Goal: Task Accomplishment & Management: Manage account settings

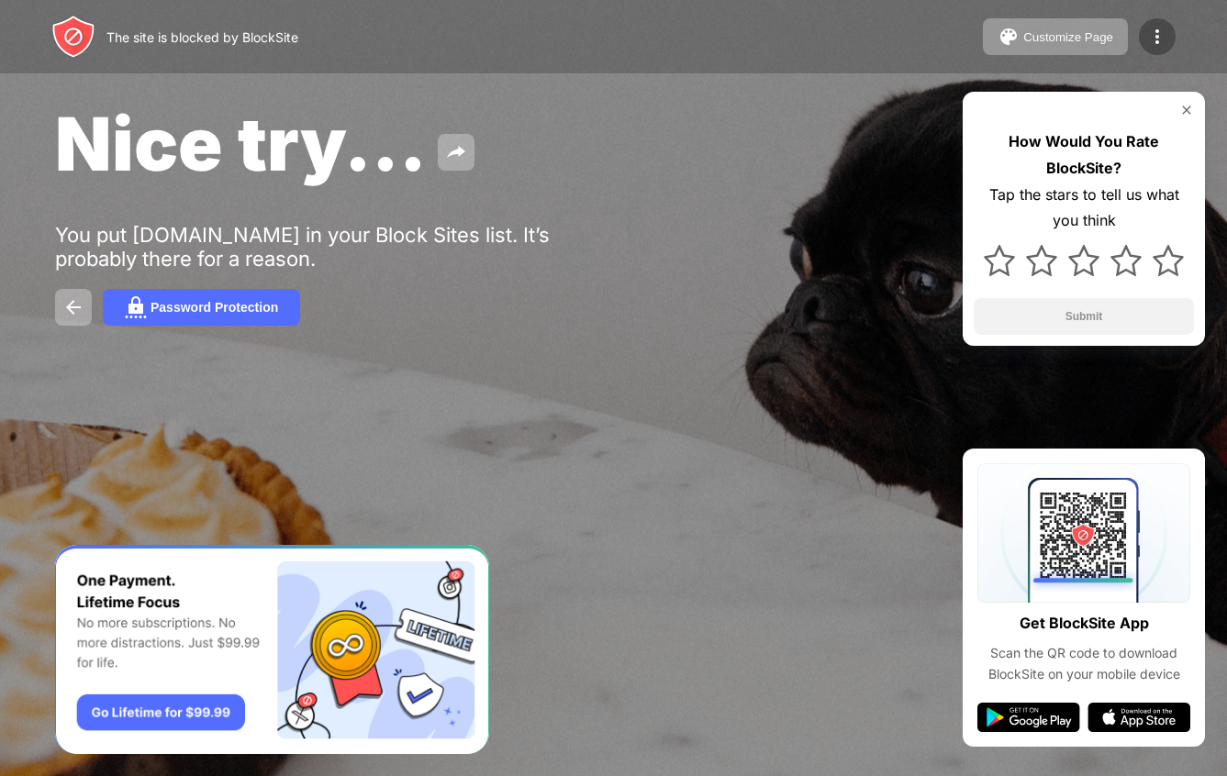
click at [1142, 33] on div at bounding box center [1156, 36] width 37 height 37
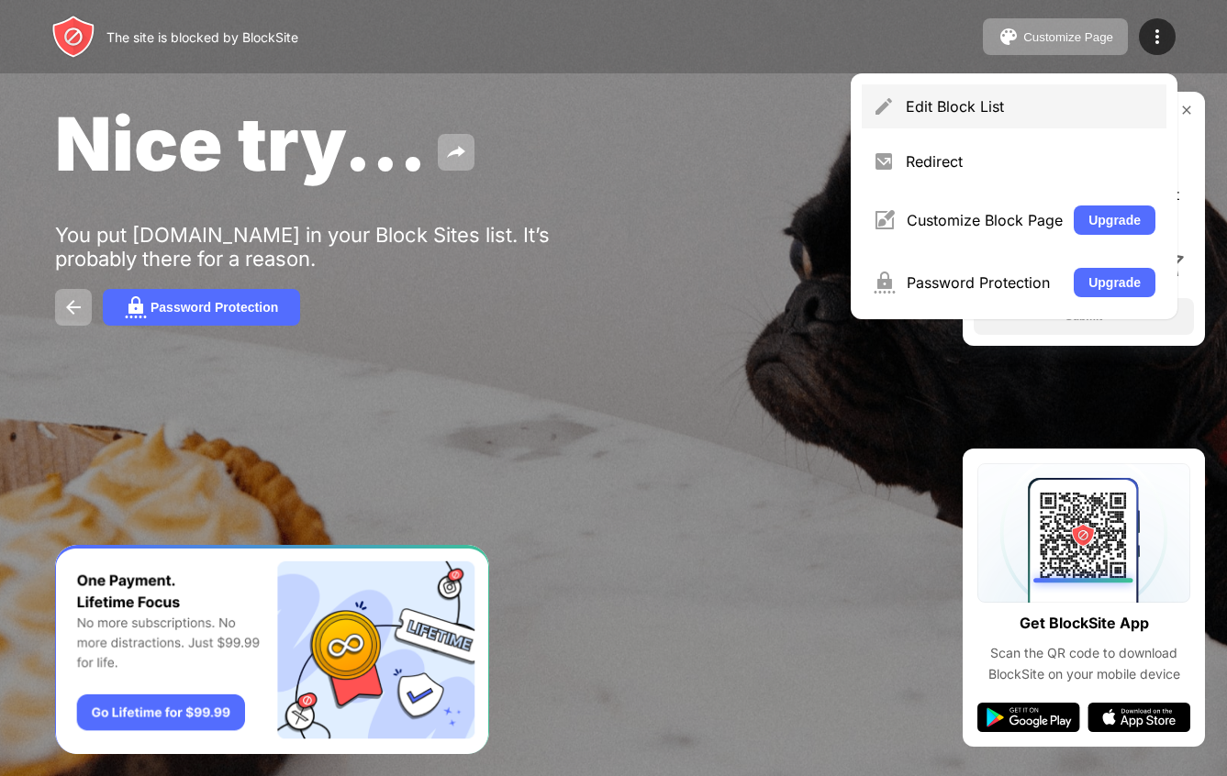
click at [1060, 90] on div "Edit Block List" at bounding box center [1013, 106] width 305 height 44
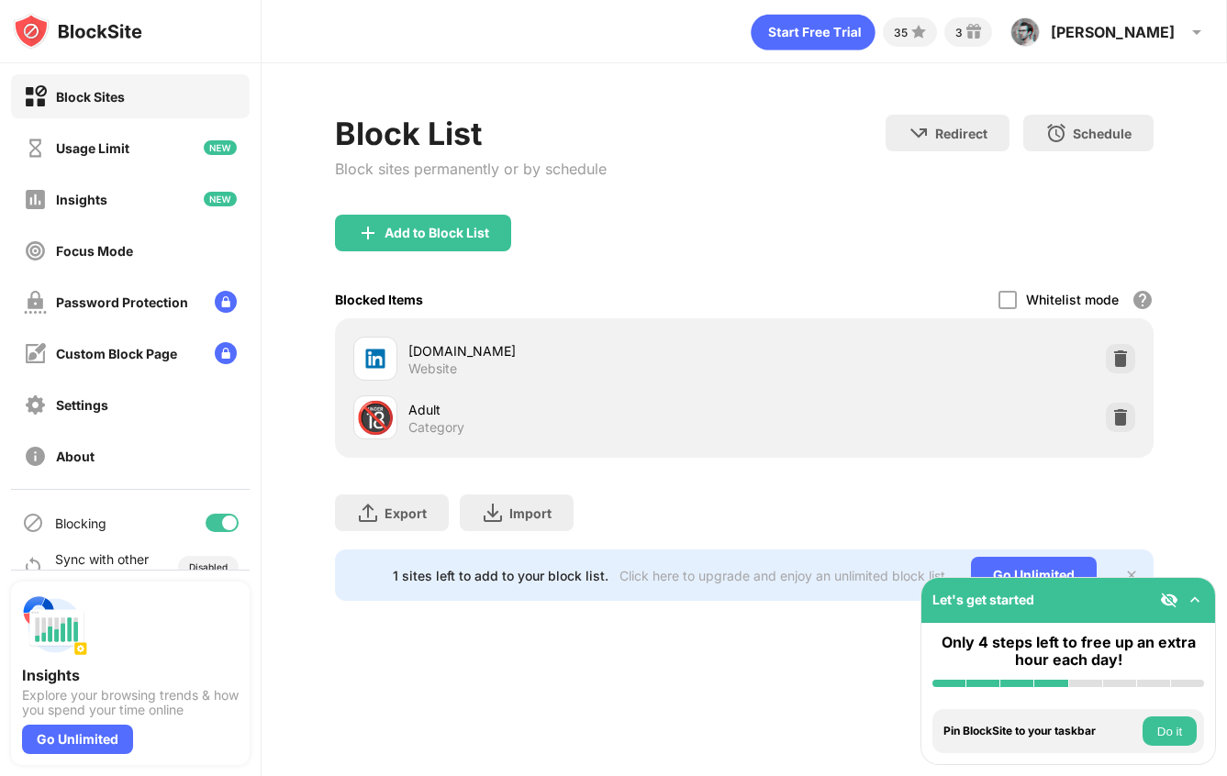
click at [228, 527] on div at bounding box center [229, 523] width 15 height 15
click at [224, 517] on div at bounding box center [221, 523] width 33 height 18
click at [215, 522] on div at bounding box center [221, 523] width 33 height 18
click at [220, 527] on div at bounding box center [214, 523] width 15 height 15
